Goal: Information Seeking & Learning: Learn about a topic

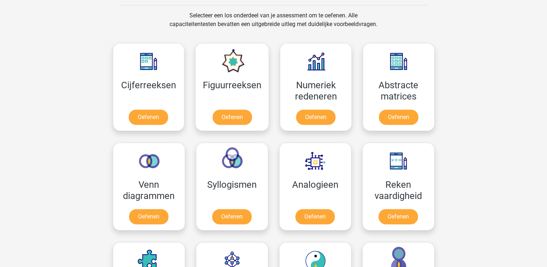
scroll to position [308, 0]
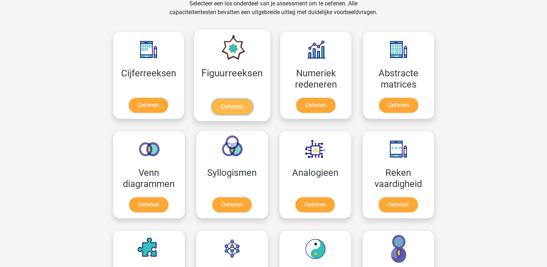
click at [227, 99] on link "Oefenen" at bounding box center [231, 107] width 41 height 16
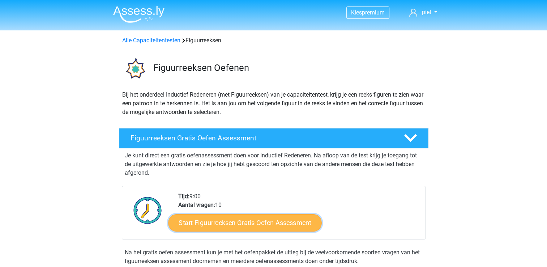
click at [228, 220] on link "Start Figuurreeksen Gratis Oefen Assessment" at bounding box center [244, 222] width 153 height 17
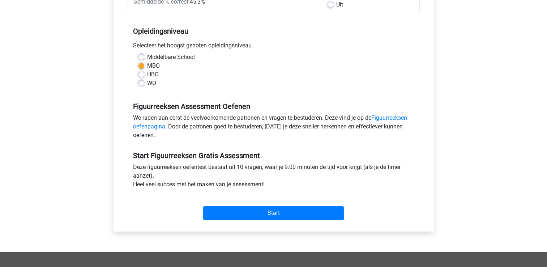
scroll to position [132, 0]
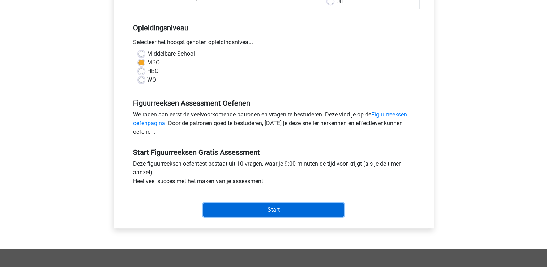
click at [247, 208] on input "Start" at bounding box center [273, 210] width 141 height 14
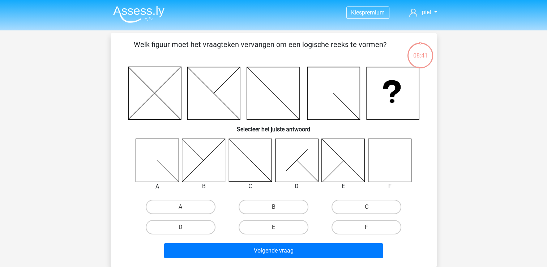
click at [388, 155] on icon at bounding box center [389, 159] width 43 height 43
click at [372, 228] on label "F" at bounding box center [366, 227] width 70 height 14
click at [371, 228] on input "F" at bounding box center [369, 229] width 5 height 5
radio input "true"
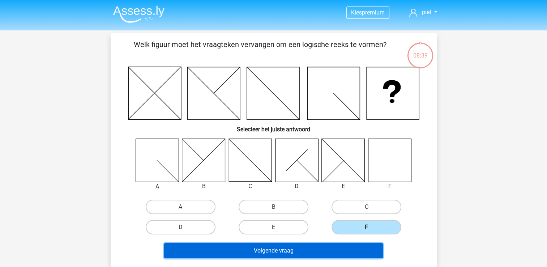
click at [271, 251] on button "Volgende vraag" at bounding box center [273, 250] width 219 height 15
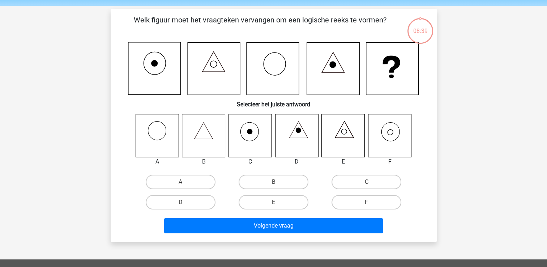
scroll to position [33, 0]
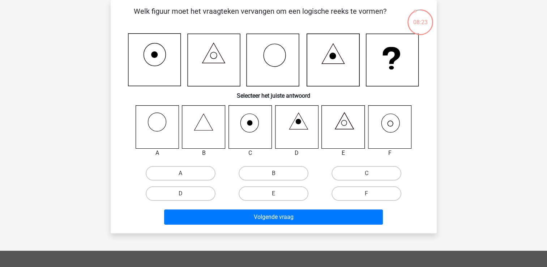
click at [205, 125] on icon at bounding box center [203, 126] width 43 height 43
click at [269, 174] on label "B" at bounding box center [274, 173] width 70 height 14
click at [273, 174] on input "B" at bounding box center [275, 175] width 5 height 5
radio input "true"
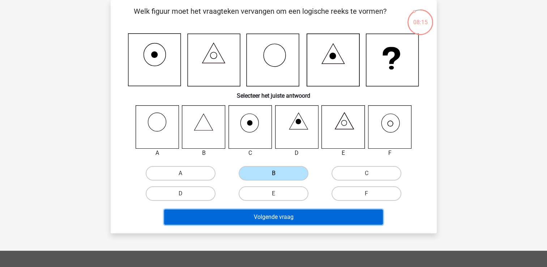
click at [269, 214] on button "Volgende vraag" at bounding box center [273, 216] width 219 height 15
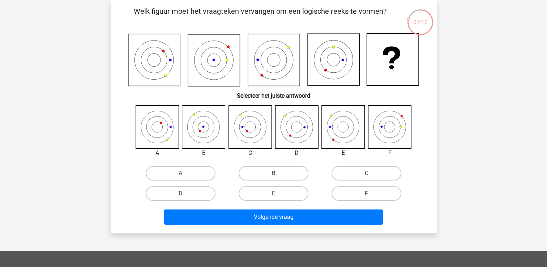
click at [273, 172] on label "B" at bounding box center [274, 173] width 70 height 14
click at [273, 173] on input "B" at bounding box center [275, 175] width 5 height 5
radio input "true"
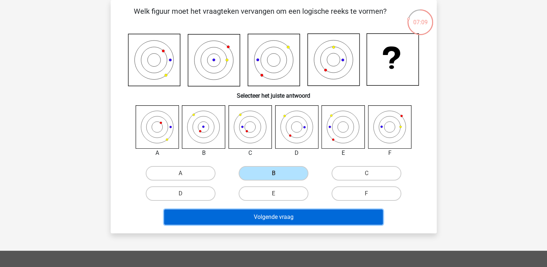
click at [277, 213] on button "Volgende vraag" at bounding box center [273, 216] width 219 height 15
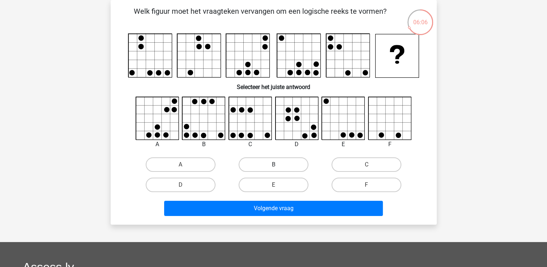
click at [282, 162] on label "B" at bounding box center [274, 164] width 70 height 14
click at [278, 164] on input "B" at bounding box center [275, 166] width 5 height 5
radio input "true"
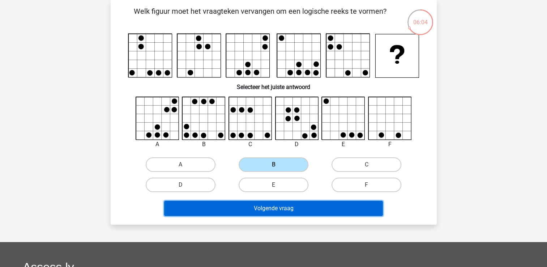
click at [276, 208] on button "Volgende vraag" at bounding box center [273, 208] width 219 height 15
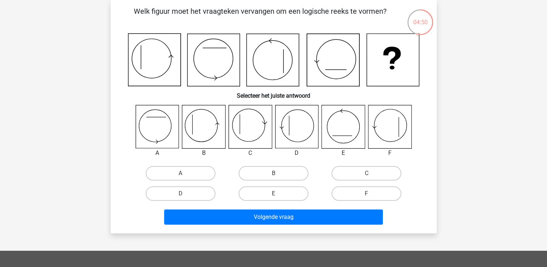
click at [251, 132] on icon at bounding box center [249, 126] width 43 height 43
click at [269, 169] on label "B" at bounding box center [274, 173] width 70 height 14
click at [273, 173] on input "B" at bounding box center [275, 175] width 5 height 5
radio input "true"
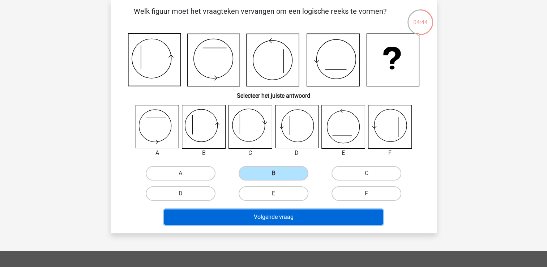
click at [269, 216] on button "Volgende vraag" at bounding box center [273, 216] width 219 height 15
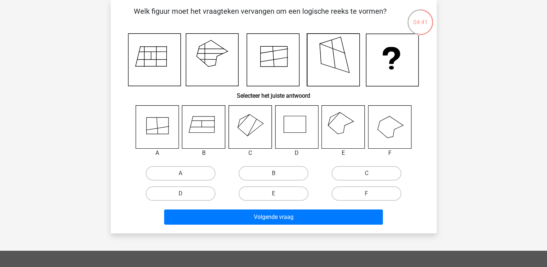
click at [156, 67] on icon at bounding box center [154, 60] width 52 height 52
click at [346, 117] on icon at bounding box center [343, 126] width 43 height 43
click at [268, 193] on label "E" at bounding box center [274, 193] width 70 height 14
click at [273, 193] on input "E" at bounding box center [275, 195] width 5 height 5
radio input "true"
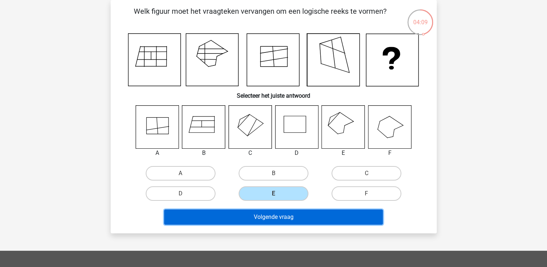
click at [274, 218] on button "Volgende vraag" at bounding box center [273, 216] width 219 height 15
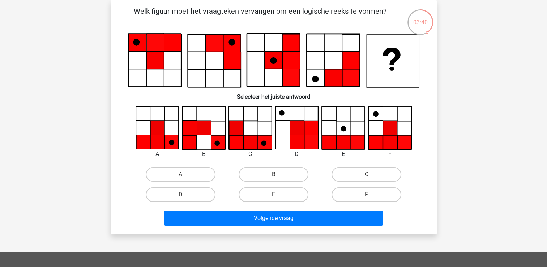
click at [156, 145] on icon at bounding box center [157, 142] width 14 height 14
click at [178, 171] on label "A" at bounding box center [181, 174] width 70 height 14
click at [180, 174] on input "A" at bounding box center [182, 176] width 5 height 5
radio input "true"
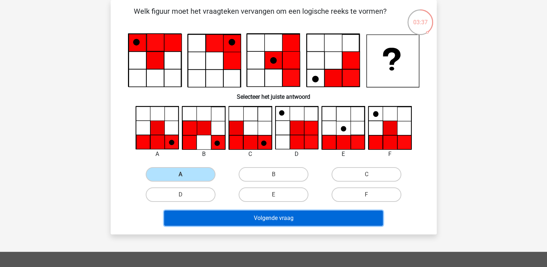
click at [279, 213] on button "Volgende vraag" at bounding box center [273, 217] width 219 height 15
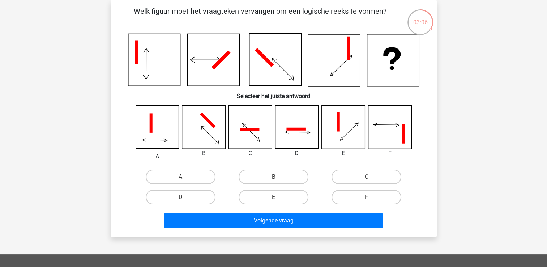
click at [341, 128] on icon at bounding box center [343, 127] width 43 height 43
click at [269, 195] on label "E" at bounding box center [274, 197] width 70 height 14
click at [273, 197] on input "E" at bounding box center [275, 199] width 5 height 5
radio input "true"
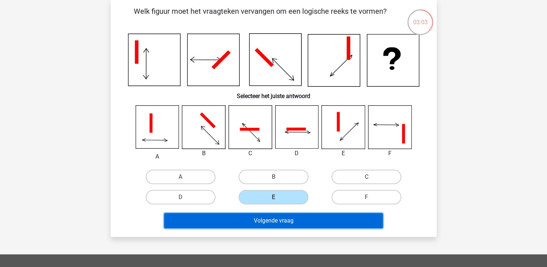
click at [271, 217] on button "Volgende vraag" at bounding box center [273, 220] width 219 height 15
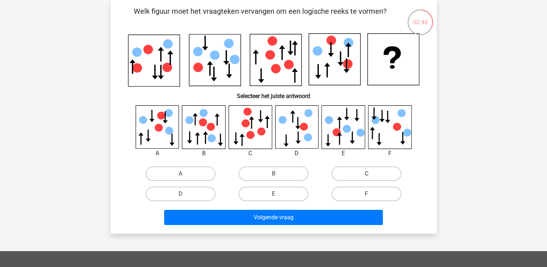
click at [364, 169] on label "C" at bounding box center [366, 173] width 70 height 14
click at [367, 174] on input "C" at bounding box center [369, 176] width 5 height 5
radio input "true"
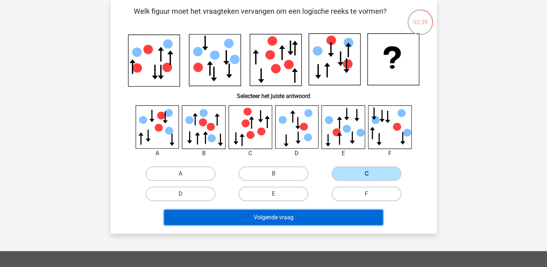
click at [283, 216] on button "Volgende vraag" at bounding box center [273, 217] width 219 height 15
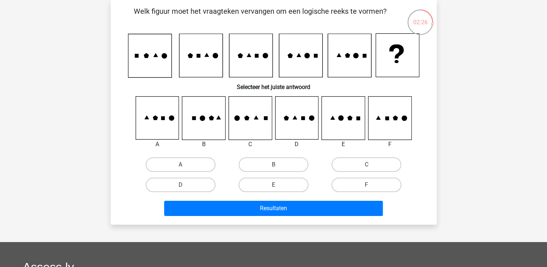
click at [385, 116] on icon at bounding box center [389, 118] width 43 height 43
click at [354, 161] on label "C" at bounding box center [366, 164] width 70 height 14
click at [367, 164] on input "C" at bounding box center [369, 166] width 5 height 5
radio input "true"
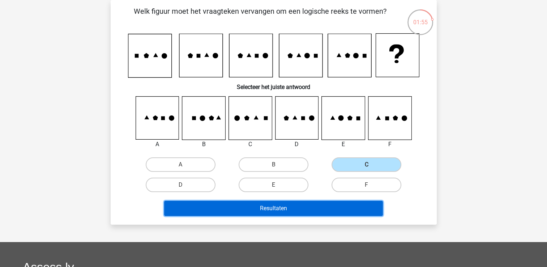
click at [270, 209] on button "Resultaten" at bounding box center [273, 208] width 219 height 15
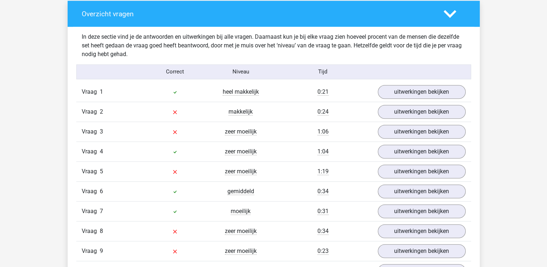
scroll to position [557, 0]
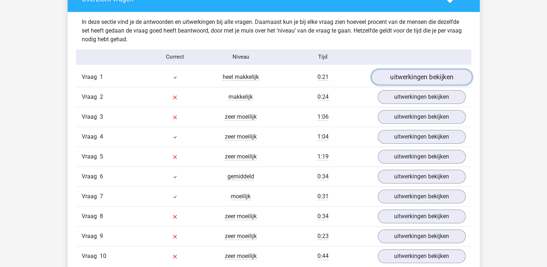
click at [431, 74] on link "uitwerkingen bekijken" at bounding box center [421, 77] width 101 height 16
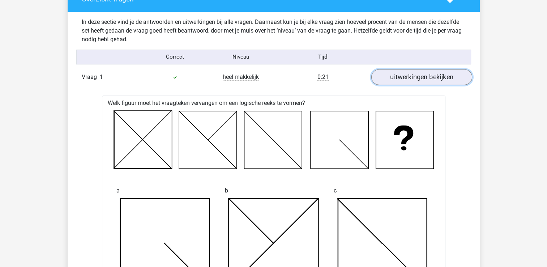
click at [443, 80] on link "uitwerkingen bekijken" at bounding box center [421, 77] width 101 height 16
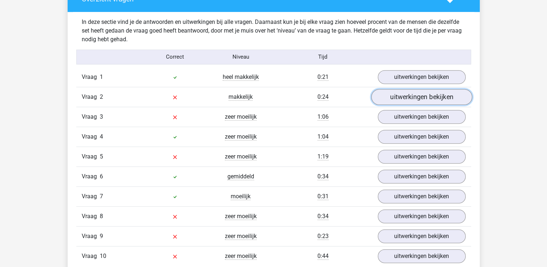
click at [410, 95] on link "uitwerkingen bekijken" at bounding box center [421, 97] width 101 height 16
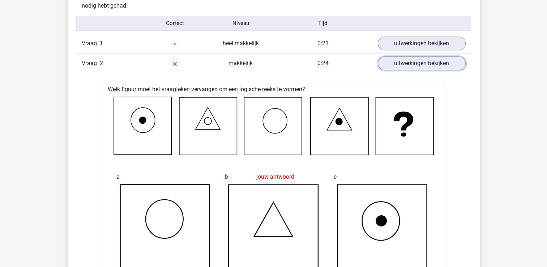
scroll to position [572, 0]
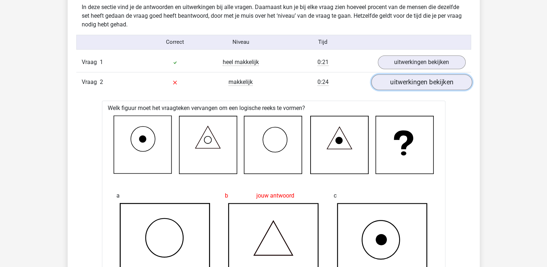
click at [414, 82] on link "uitwerkingen bekijken" at bounding box center [421, 82] width 101 height 16
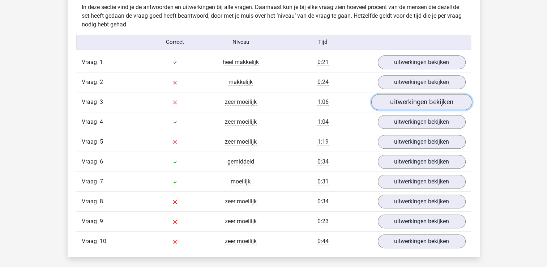
click at [422, 102] on link "uitwerkingen bekijken" at bounding box center [421, 102] width 101 height 16
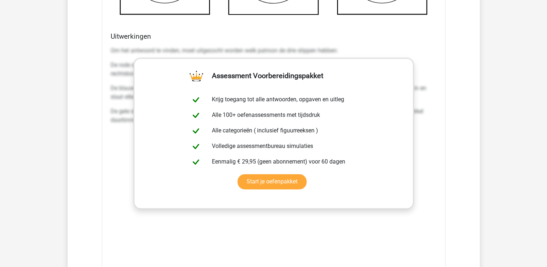
scroll to position [1004, 0]
